Goal: Find specific page/section: Find specific page/section

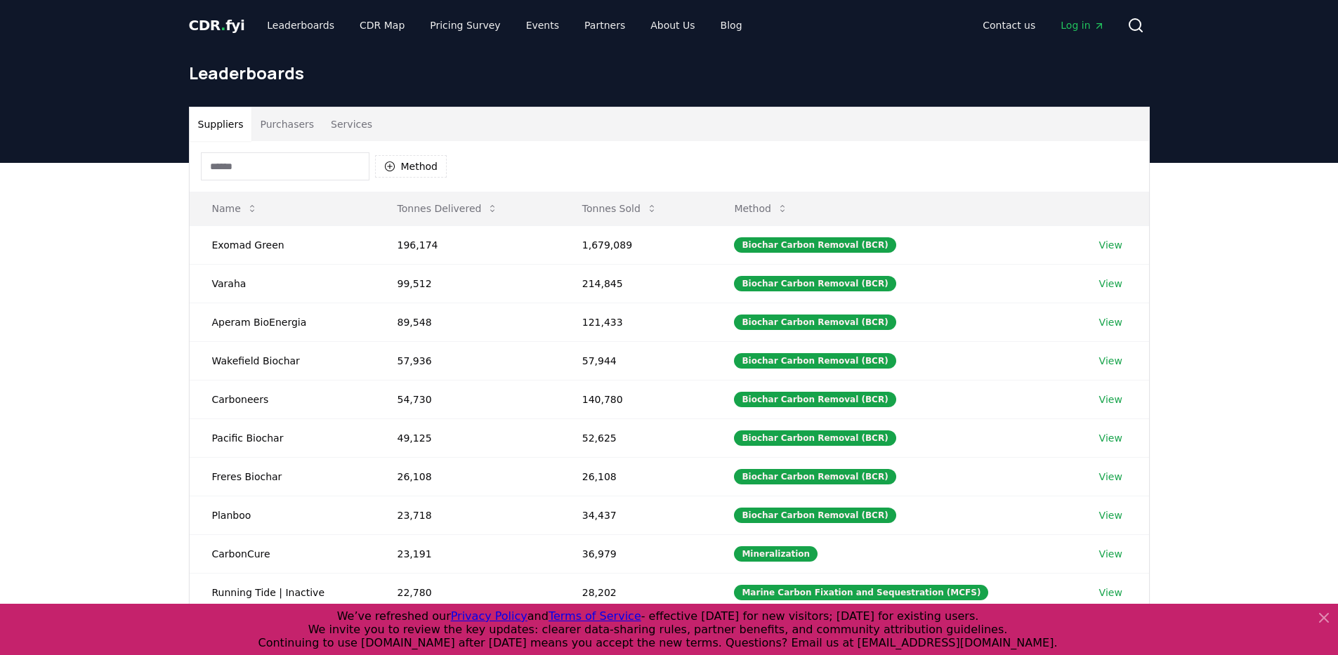
click at [337, 145] on div "Method" at bounding box center [670, 166] width 960 height 51
click at [328, 150] on div "Method" at bounding box center [670, 166] width 960 height 51
click at [324, 156] on input at bounding box center [285, 166] width 169 height 28
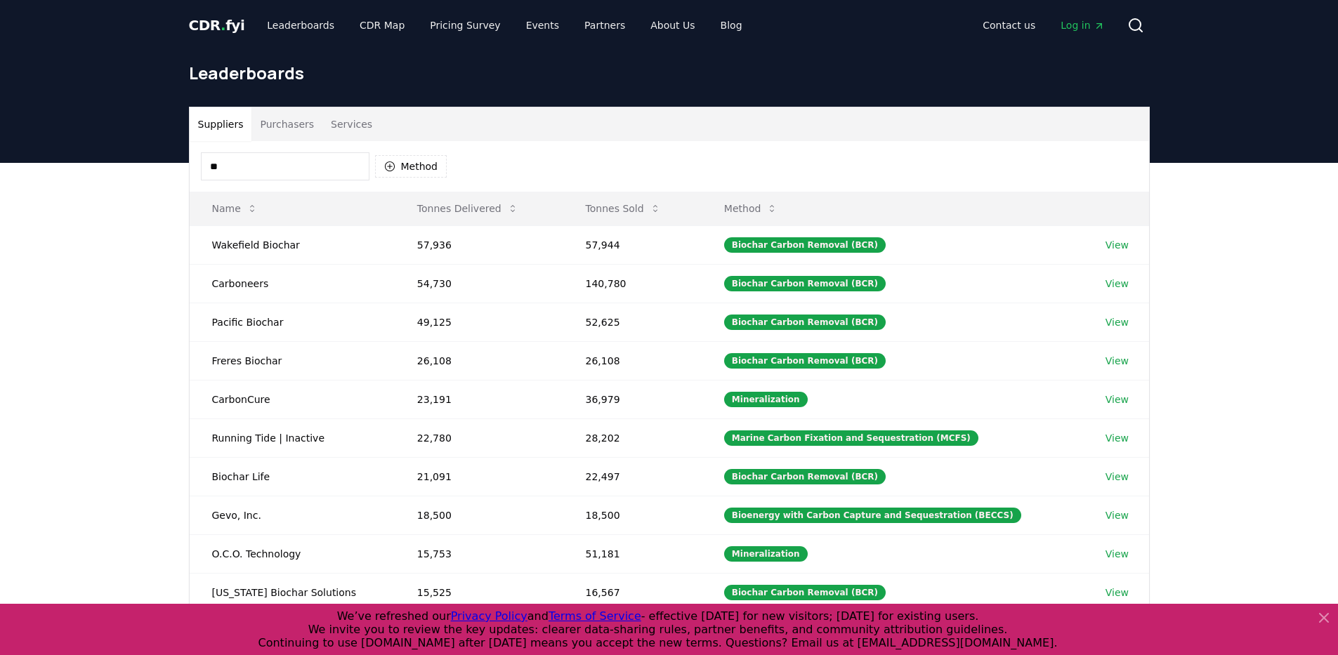
type input "***"
